Goal: Register for event/course

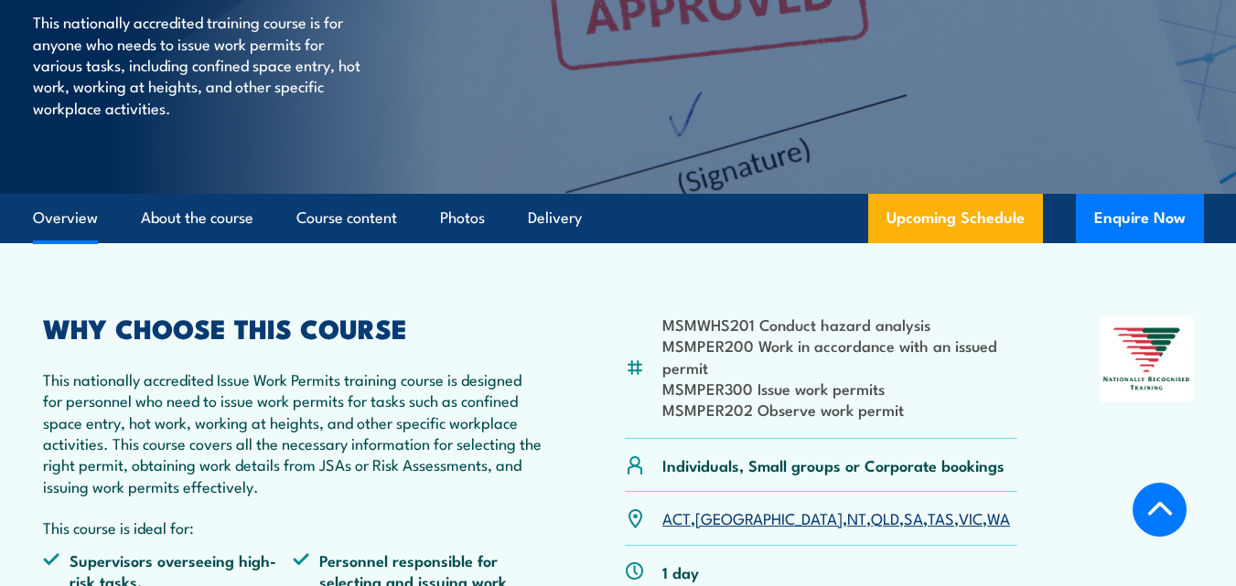
scroll to position [366, 0]
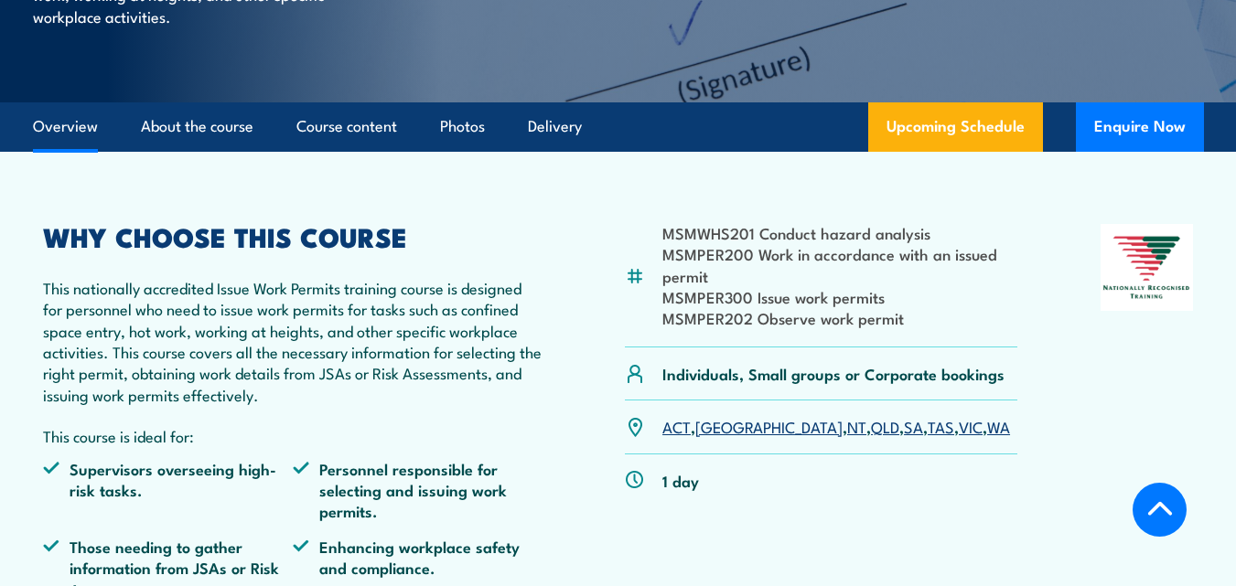
click at [871, 425] on link "QLD" at bounding box center [885, 426] width 28 height 22
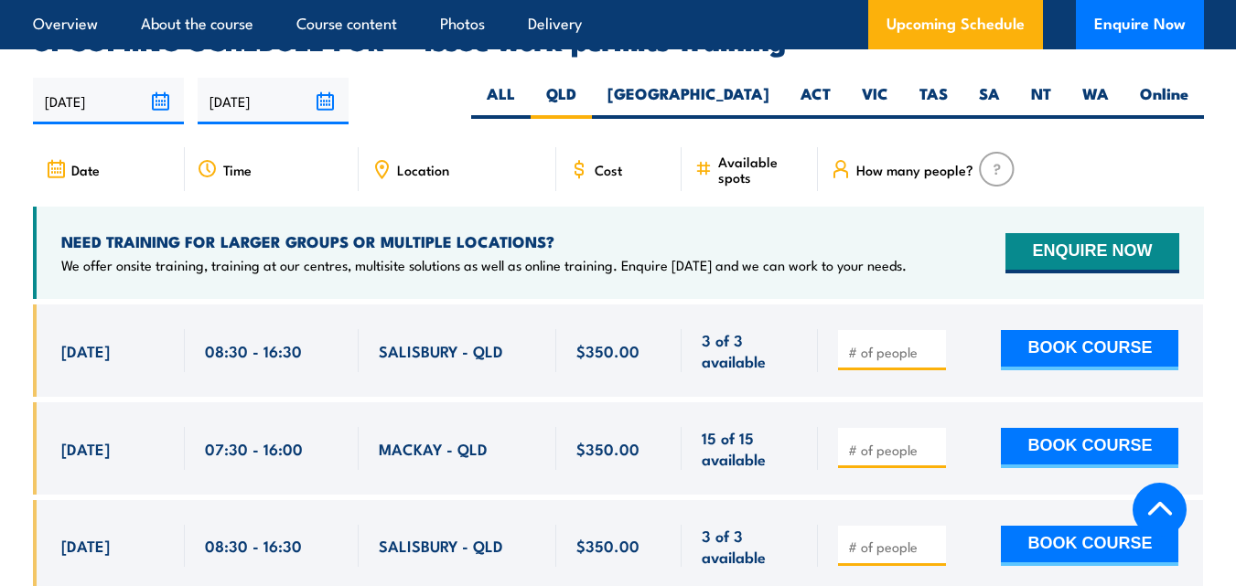
scroll to position [2900, 0]
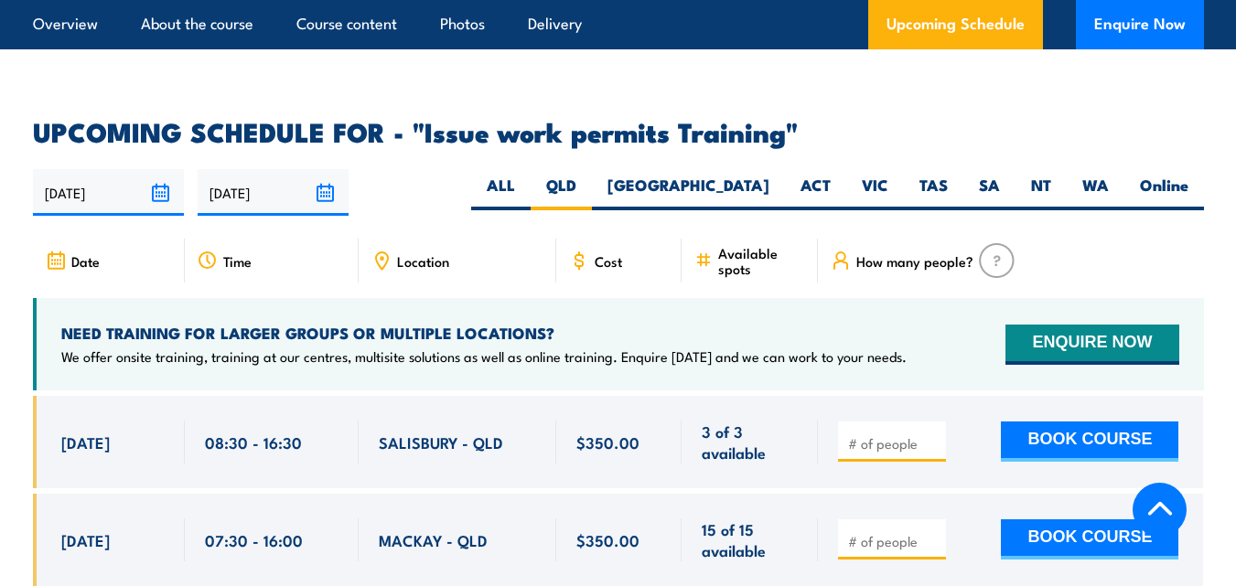
click at [160, 169] on input "[DATE]" at bounding box center [108, 192] width 151 height 47
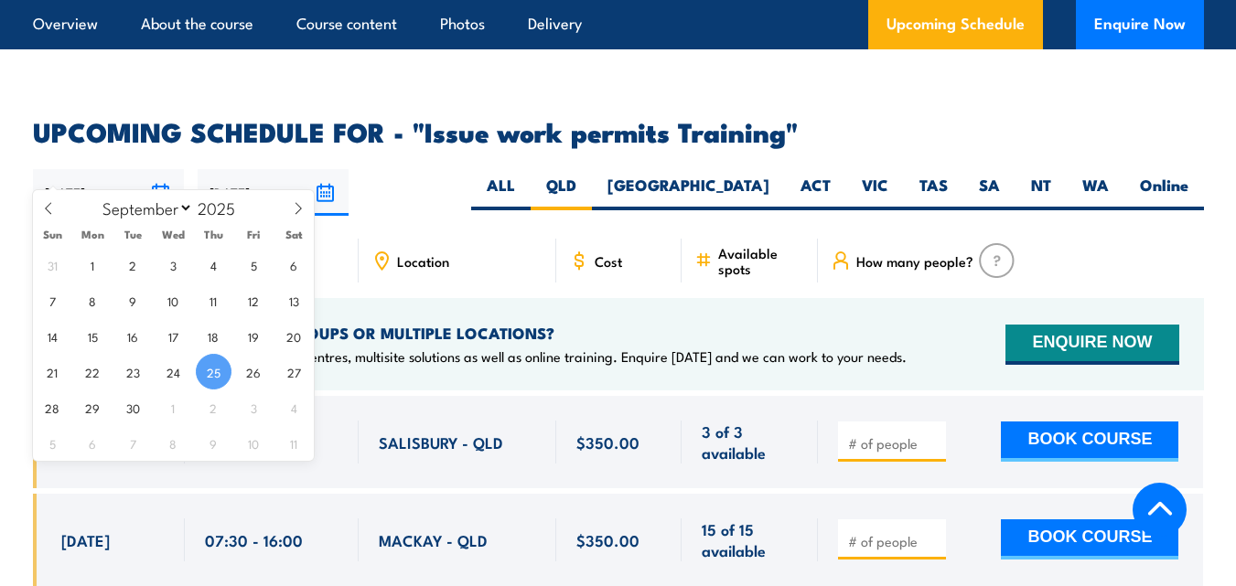
click at [212, 365] on span "25" at bounding box center [214, 372] width 36 height 36
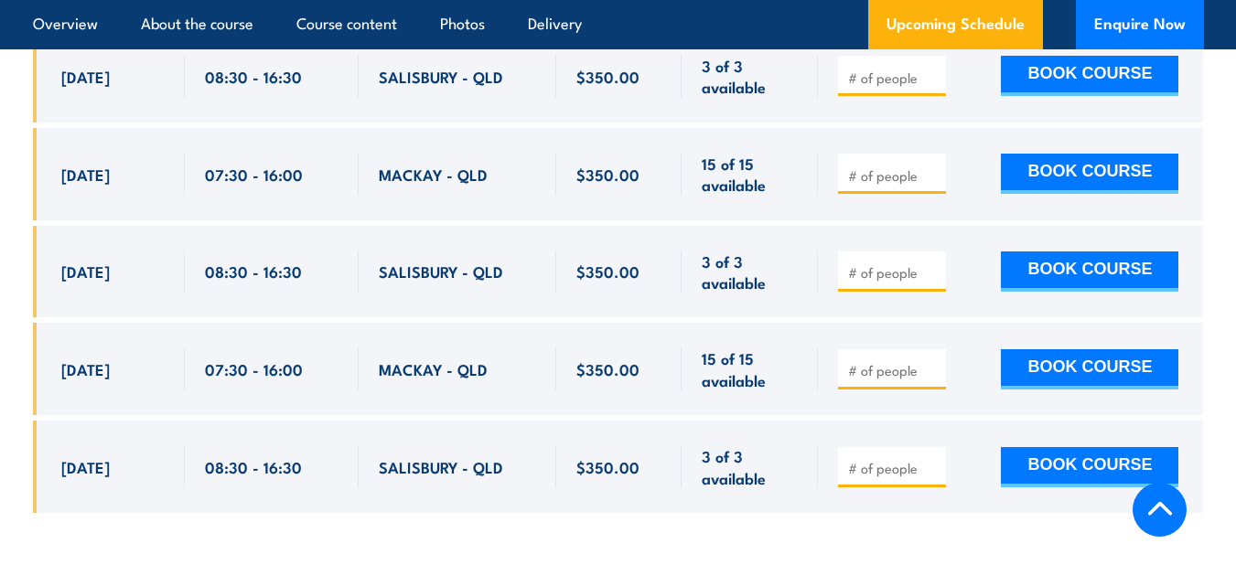
scroll to position [2992, 0]
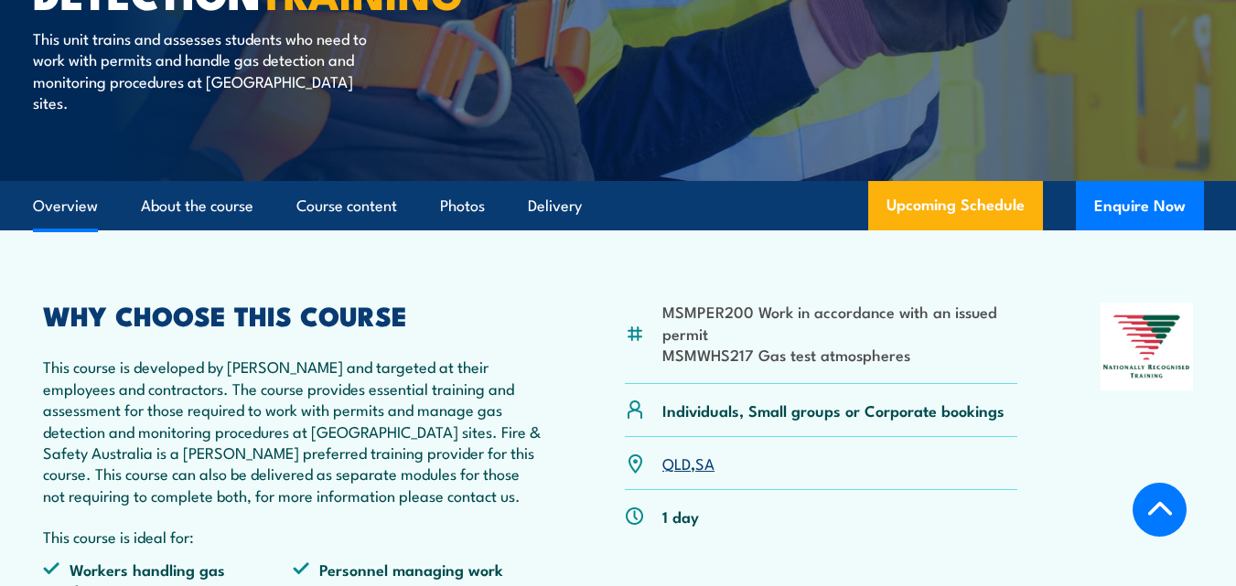
scroll to position [457, 0]
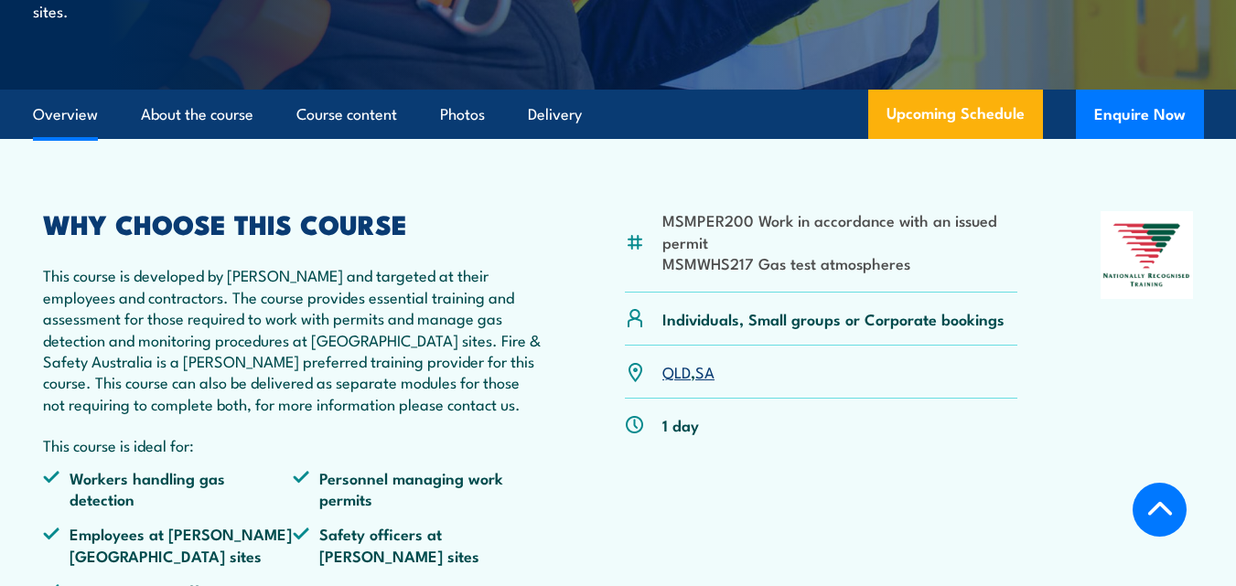
drag, startPoint x: 670, startPoint y: 309, endPoint x: 762, endPoint y: 547, distance: 255.2
click at [670, 360] on link "QLD" at bounding box center [676, 371] width 28 height 22
